Goal: Information Seeking & Learning: Learn about a topic

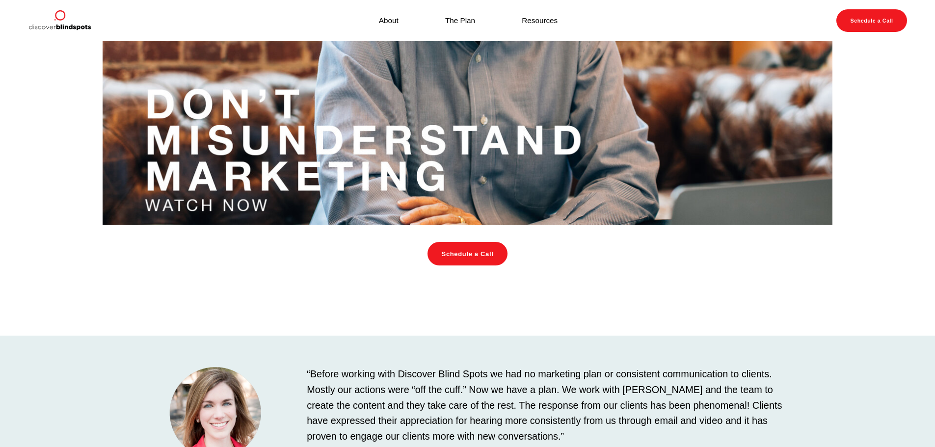
scroll to position [1216, 0]
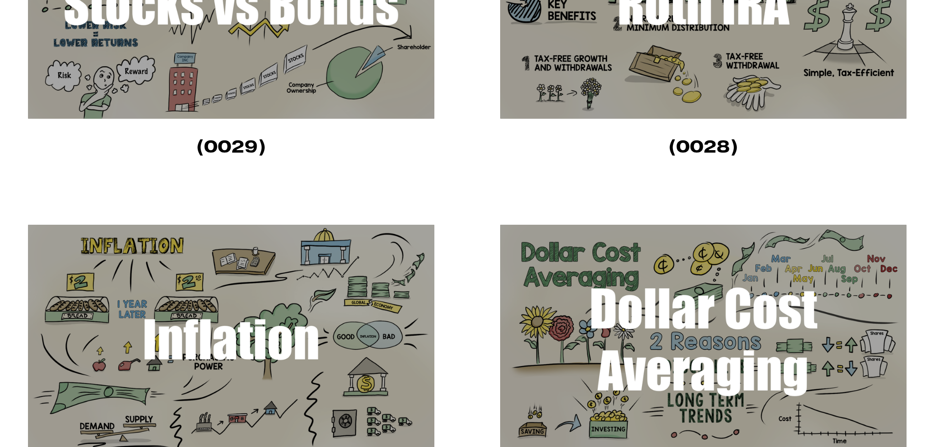
scroll to position [589, 0]
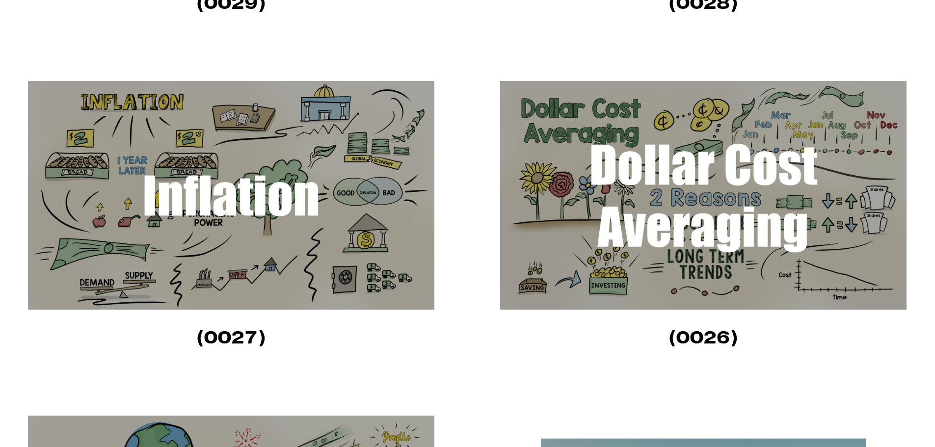
click at [723, 122] on img at bounding box center [703, 195] width 406 height 229
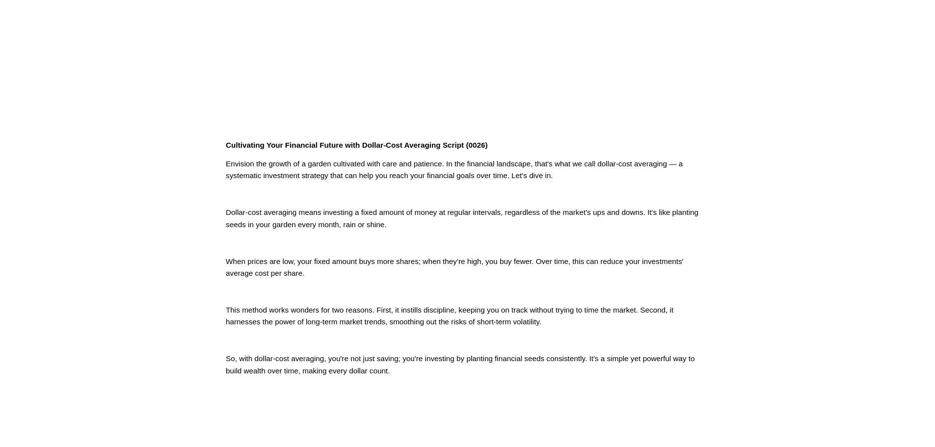
scroll to position [245, 0]
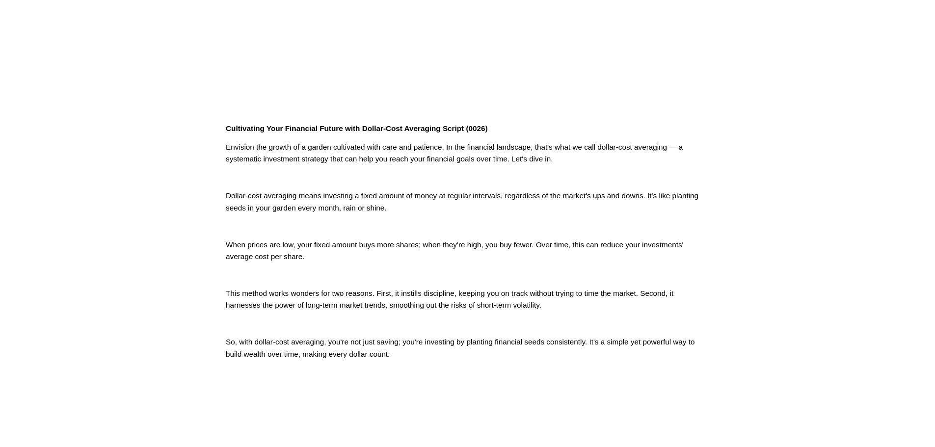
drag, startPoint x: 524, startPoint y: 220, endPoint x: 744, endPoint y: 318, distance: 241.2
click at [747, 319] on article "Jun 12 Written By Fletcher Riddle Cultivating Your Financial Future with Dollar…" at bounding box center [467, 110] width 935 height 629
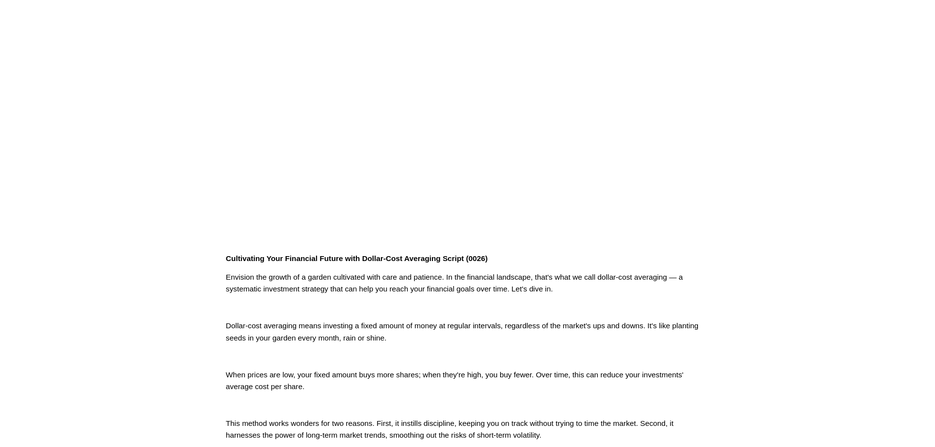
scroll to position [0, 0]
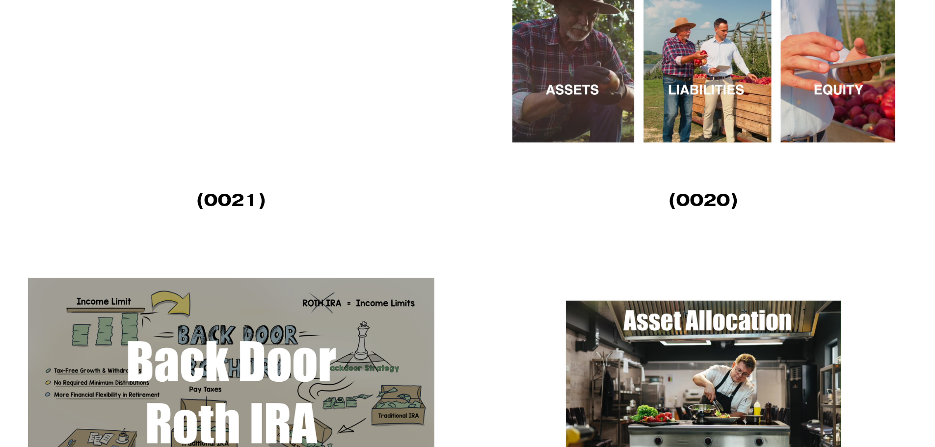
scroll to position [1865, 0]
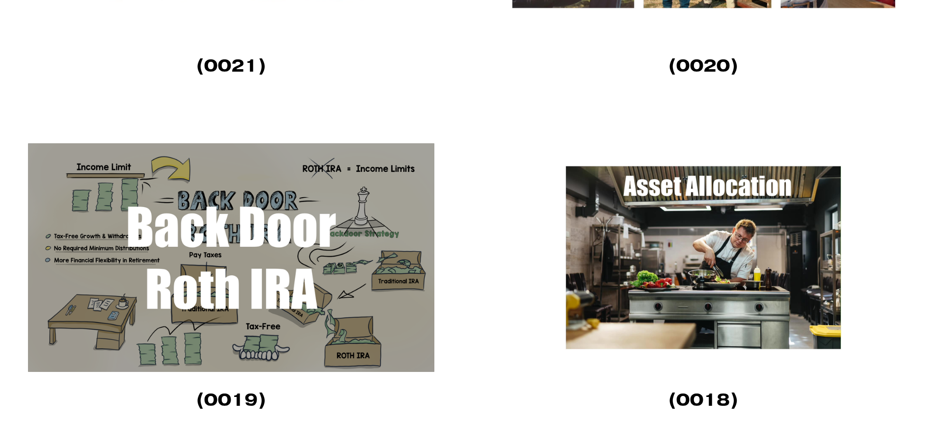
click at [738, 259] on img at bounding box center [703, 257] width 406 height 229
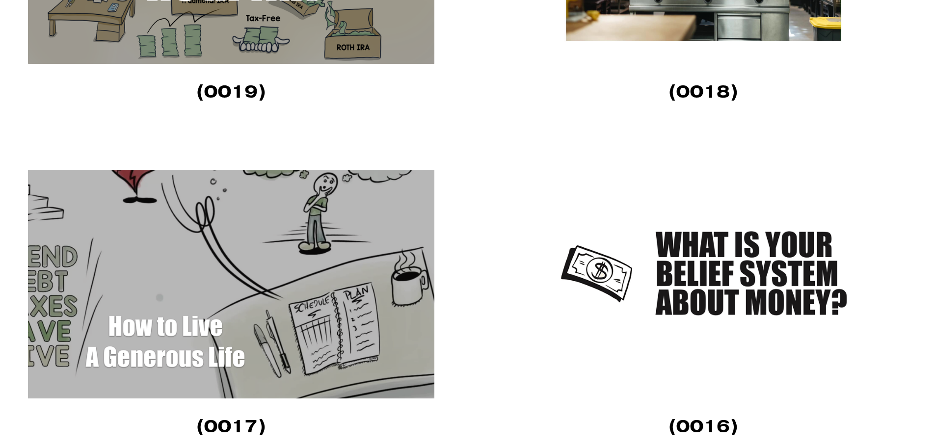
scroll to position [2208, 0]
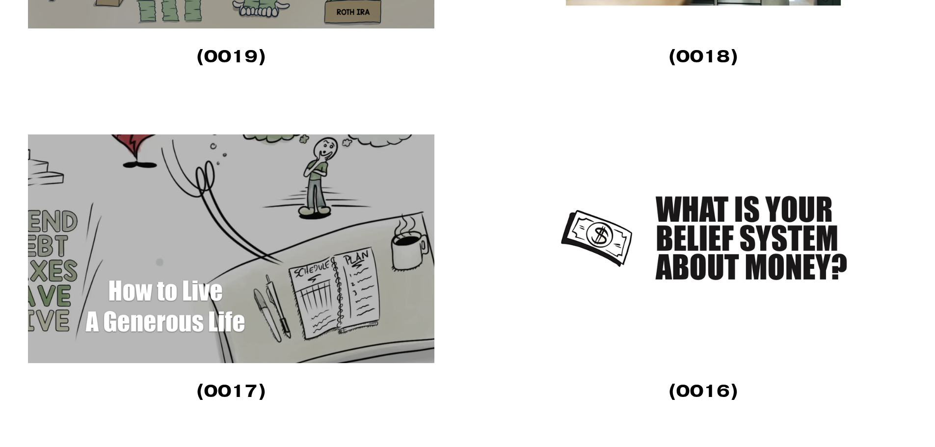
click at [199, 219] on img at bounding box center [231, 248] width 406 height 229
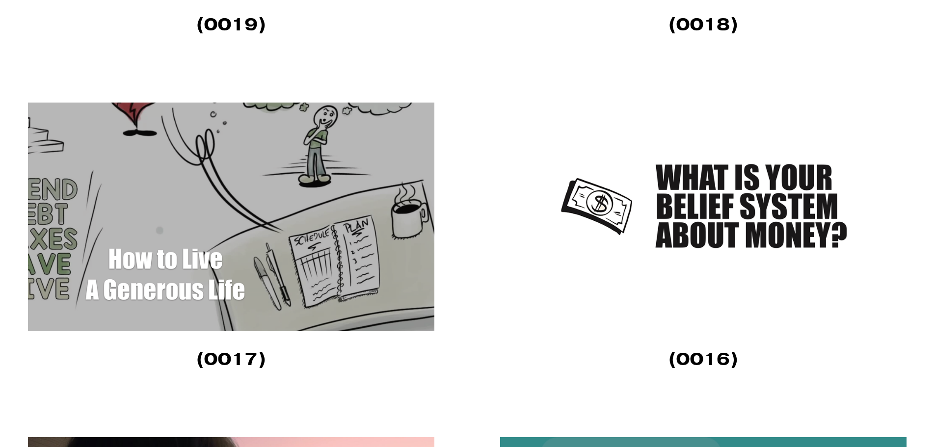
scroll to position [2257, 0]
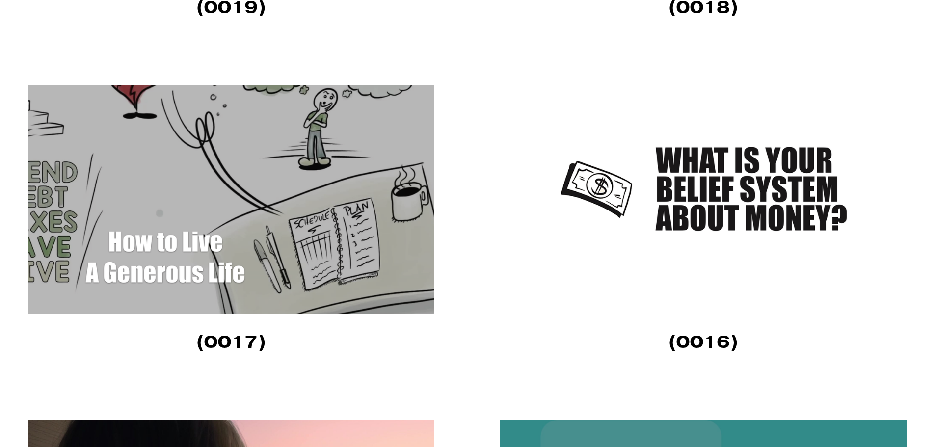
click at [780, 178] on img at bounding box center [703, 199] width 406 height 229
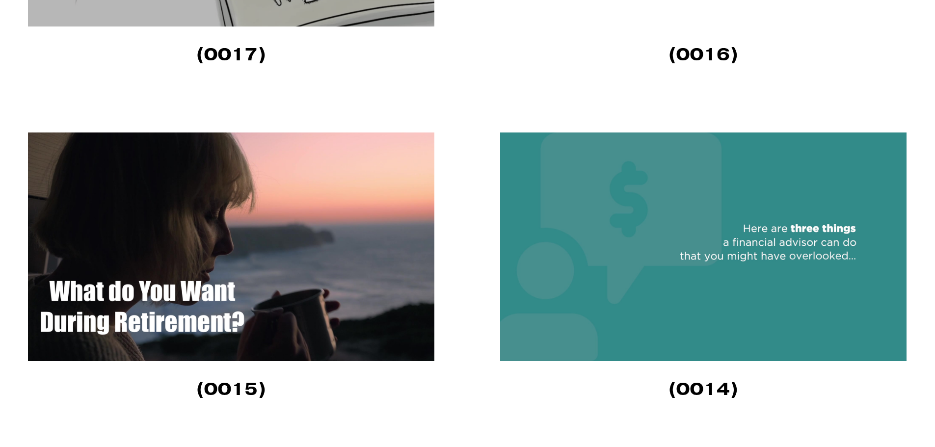
scroll to position [2601, 0]
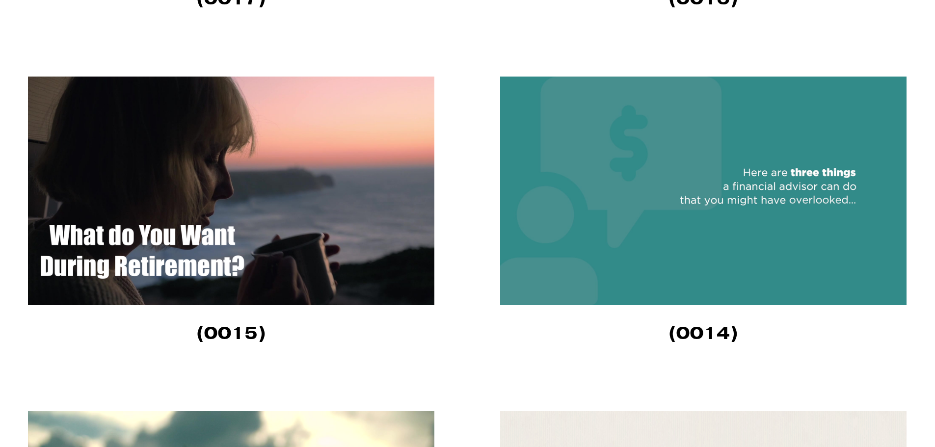
click at [750, 181] on img at bounding box center [703, 191] width 406 height 229
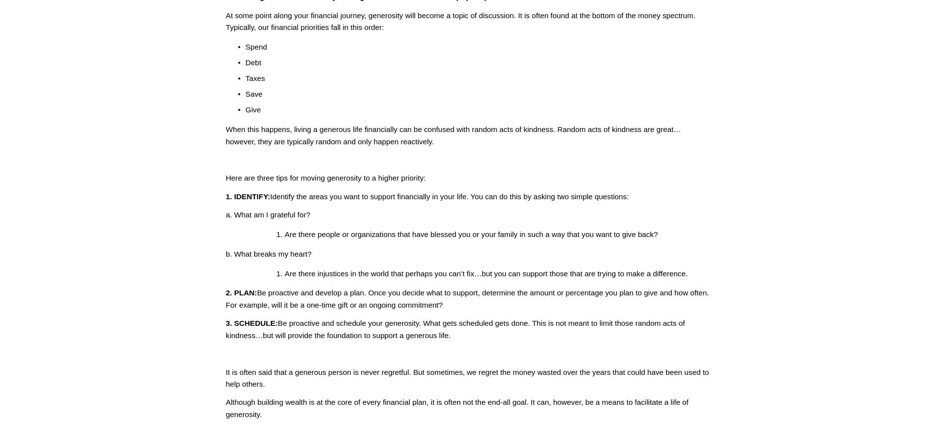
scroll to position [393, 0]
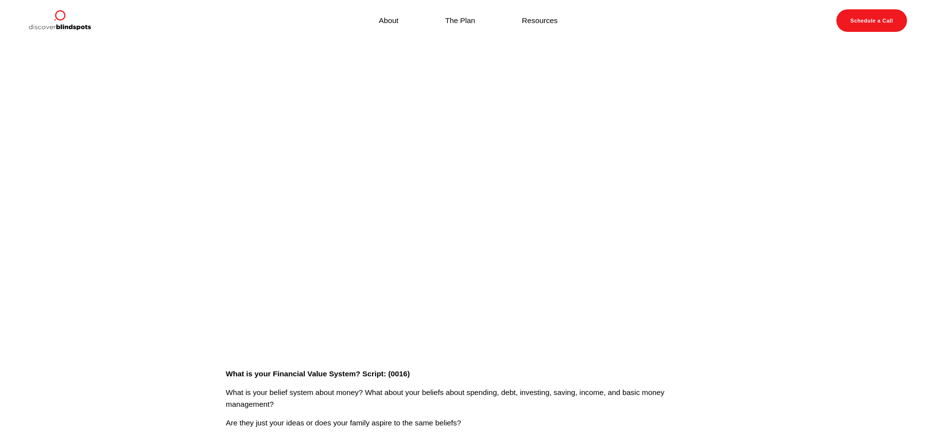
click at [144, 214] on article "[DATE] Written By [PERSON_NAME] What is your Financial Value System? Script: (0…" at bounding box center [467, 416] width 935 height 750
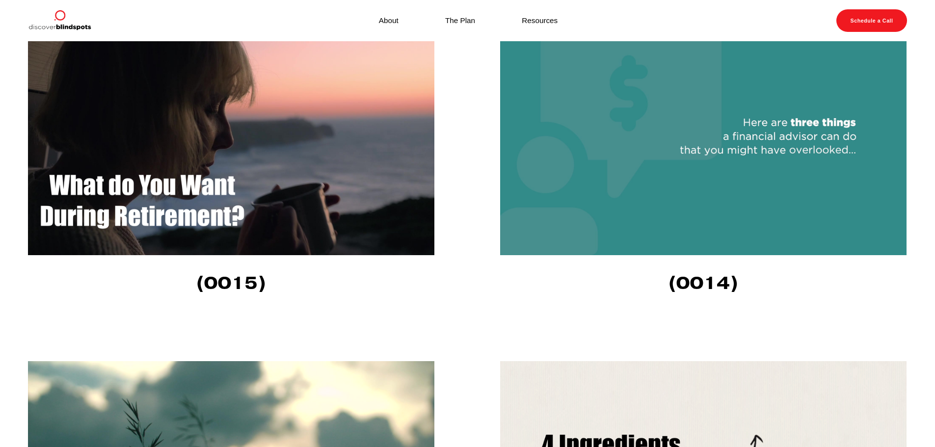
scroll to position [2650, 0]
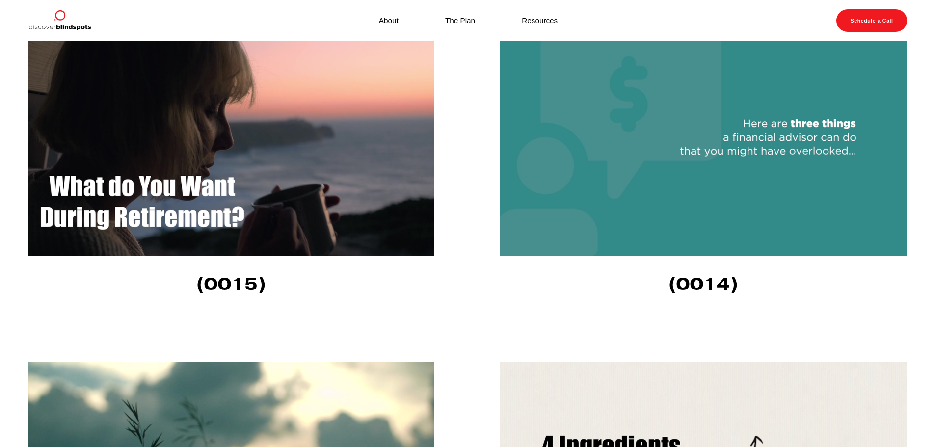
click at [261, 171] on img at bounding box center [231, 141] width 406 height 229
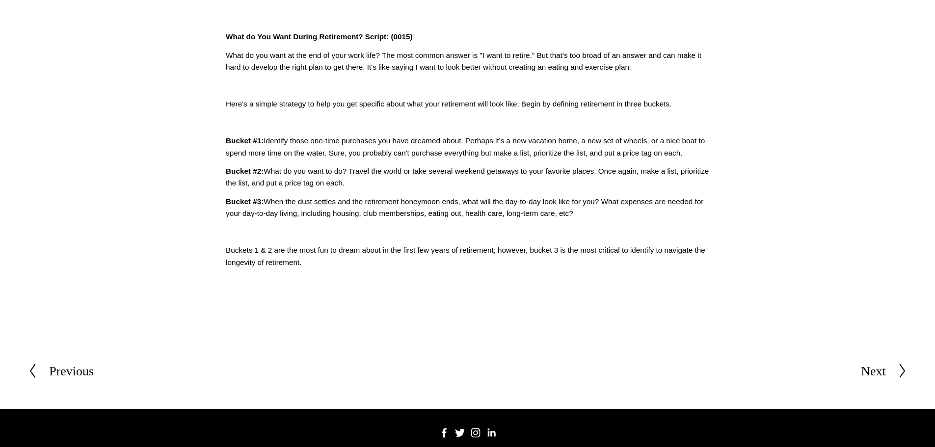
scroll to position [343, 0]
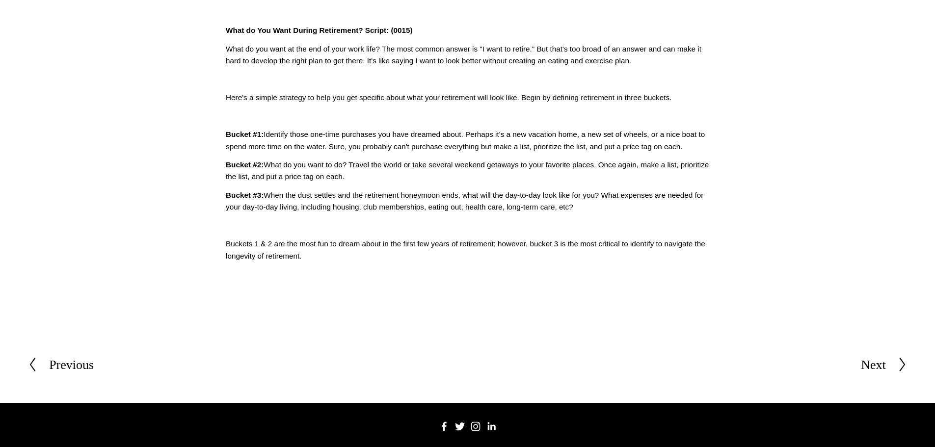
click at [870, 370] on div "Next" at bounding box center [873, 365] width 25 height 21
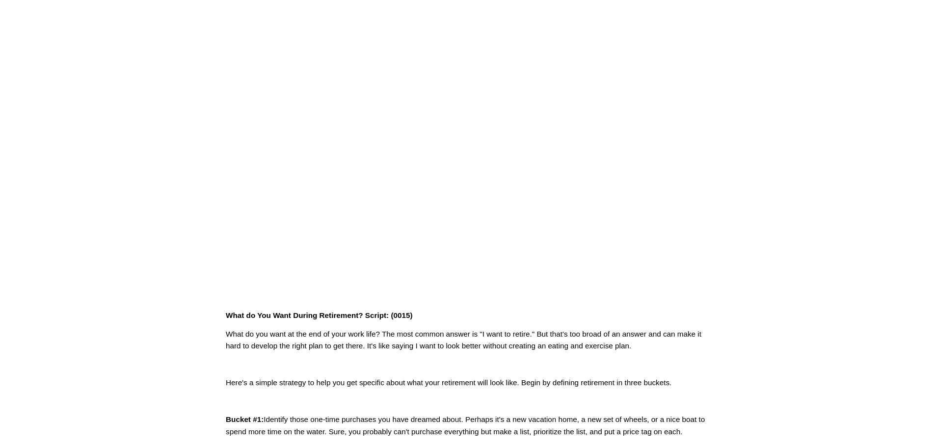
scroll to position [0, 0]
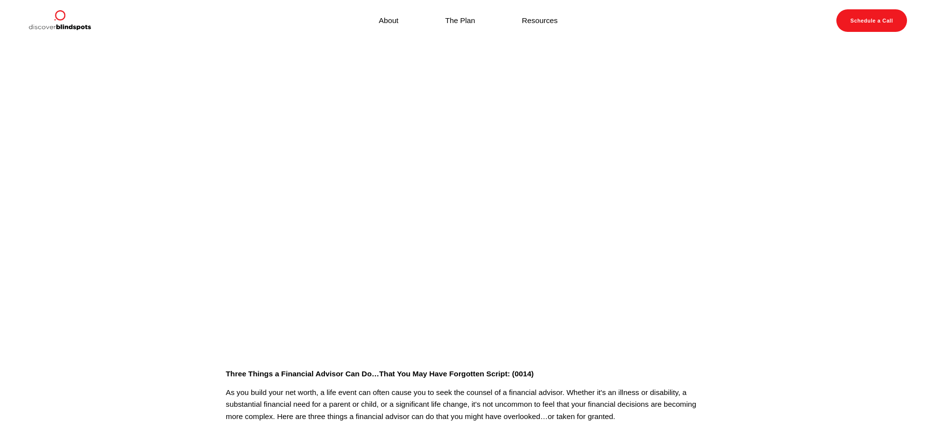
click at [756, 88] on article "[DATE] Written By [PERSON_NAME] Three Things a Financial Advisor Can Do…That Yo…" at bounding box center [467, 347] width 935 height 613
